Goal: Find specific page/section: Find specific page/section

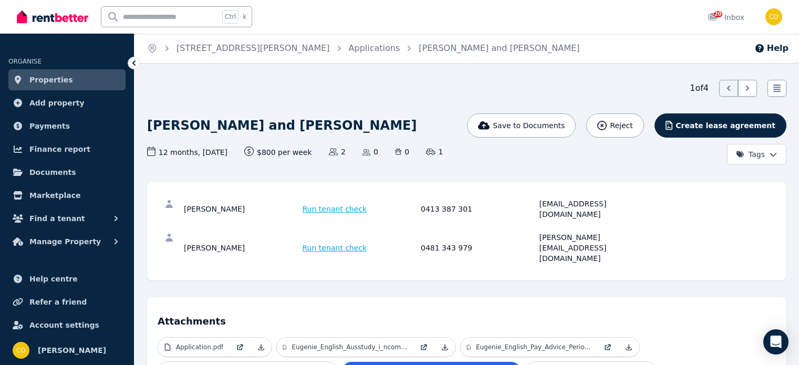
scroll to position [420, 0]
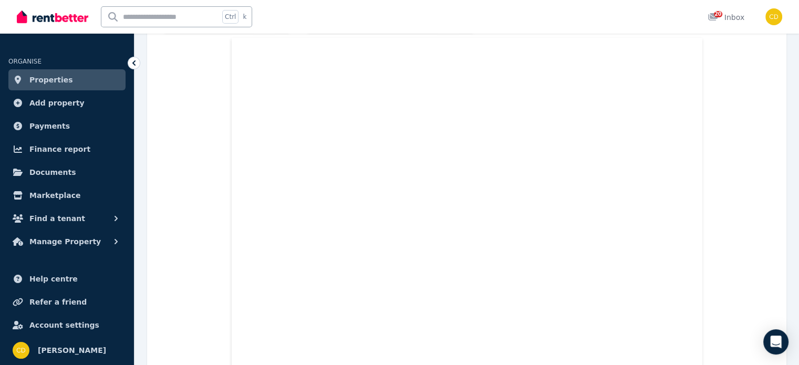
drag, startPoint x: 0, startPoint y: 0, endPoint x: 161, endPoint y: 17, distance: 162.1
click at [161, 17] on input "text" at bounding box center [160, 17] width 118 height 20
type input "**********"
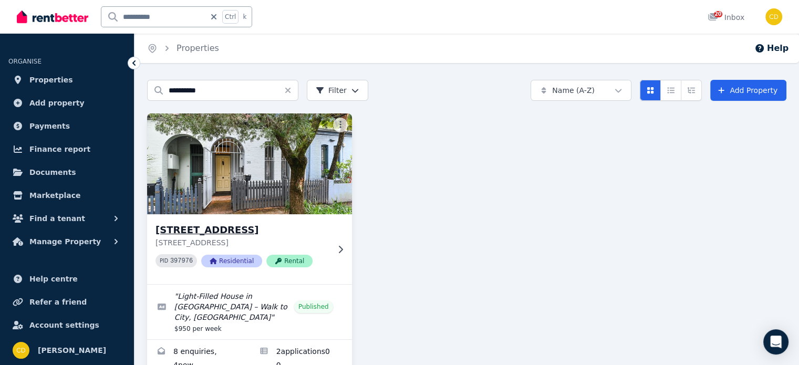
click at [289, 227] on h3 "[STREET_ADDRESS]" at bounding box center [241, 230] width 173 height 15
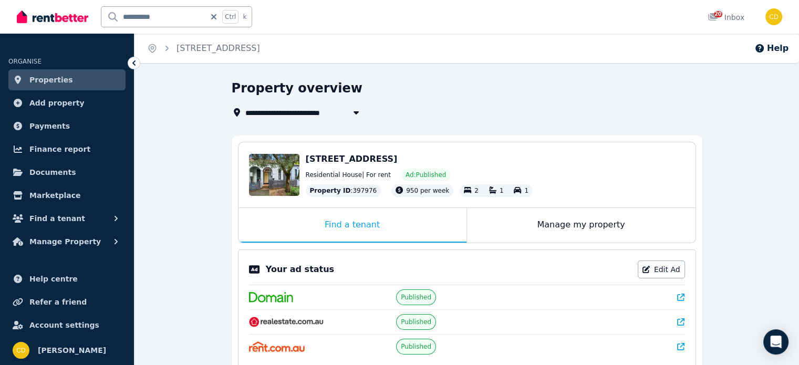
click at [678, 295] on icon at bounding box center [680, 296] width 7 height 7
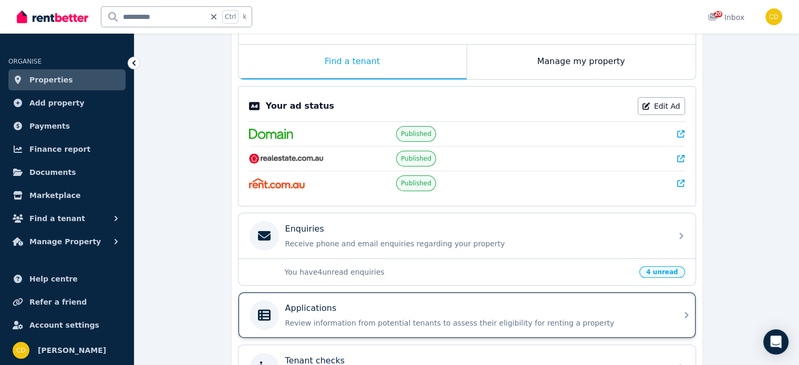
scroll to position [210, 0]
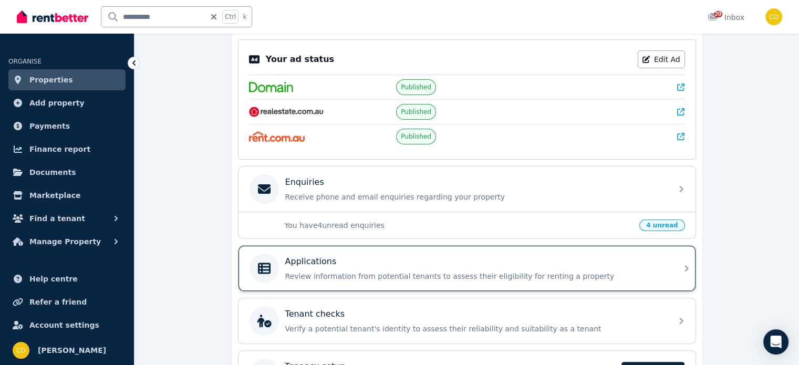
click at [548, 271] on p "Review information from potential tenants to assess their eligibility for renti…" at bounding box center [475, 276] width 380 height 11
